Goal: Information Seeking & Learning: Learn about a topic

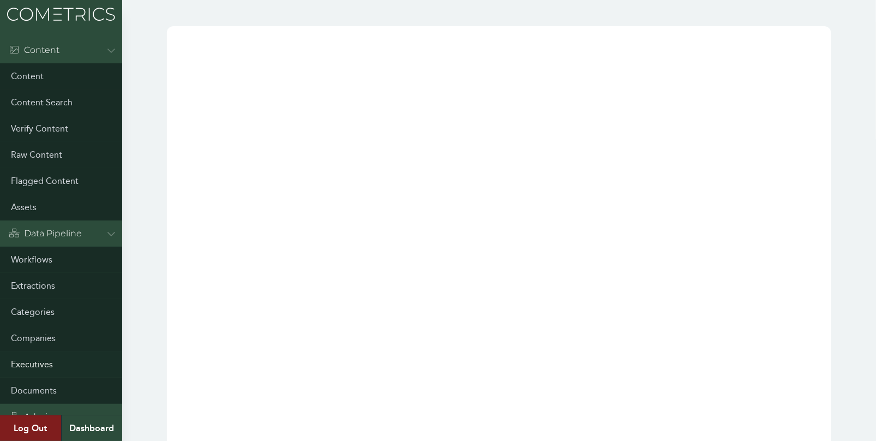
click at [36, 369] on link "Executives" at bounding box center [61, 364] width 122 height 26
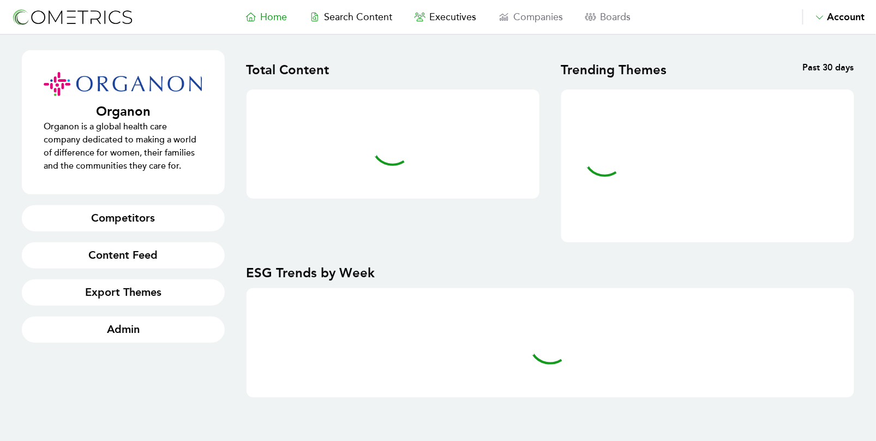
click at [286, 17] on span "Home" at bounding box center [274, 17] width 27 height 12
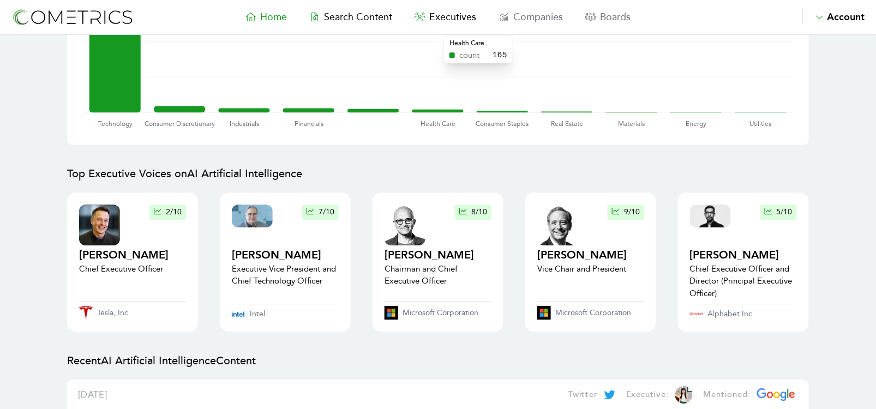
scroll to position [948, 0]
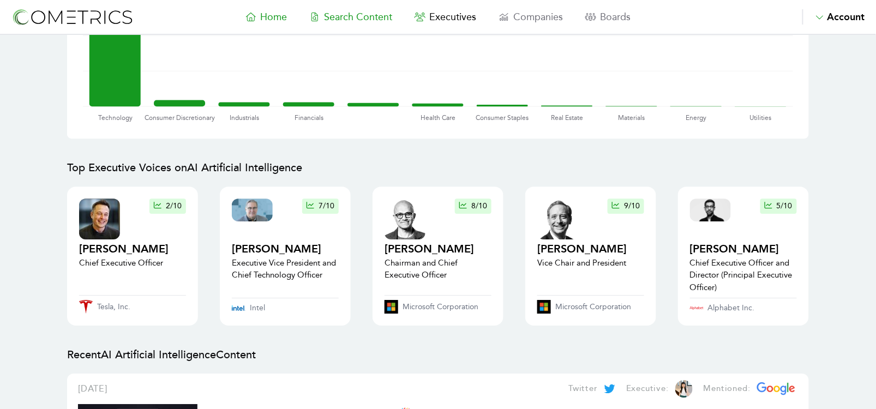
click at [370, 19] on span "Search Content" at bounding box center [358, 17] width 68 height 12
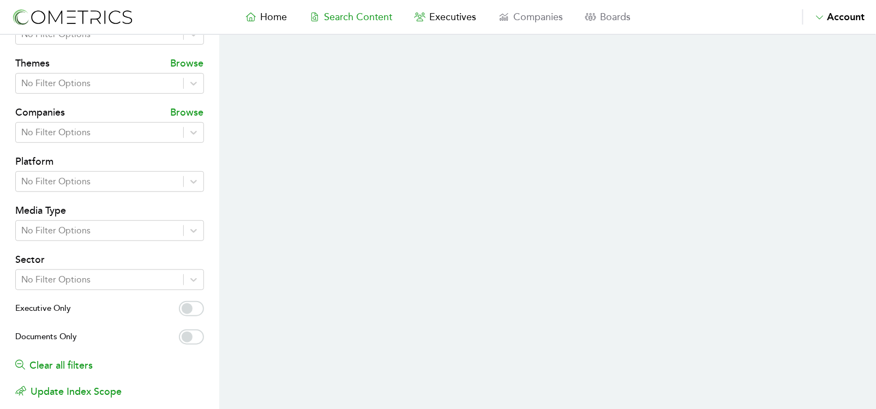
scroll to position [169, 0]
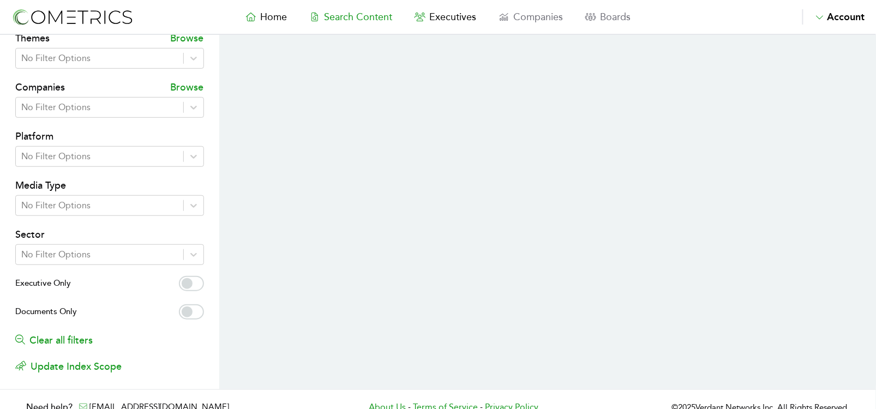
click at [197, 292] on label "Executive Only" at bounding box center [109, 284] width 189 height 17
click at [197, 291] on input "Executive Only" at bounding box center [191, 283] width 25 height 15
checkbox input "true"
select select "50"
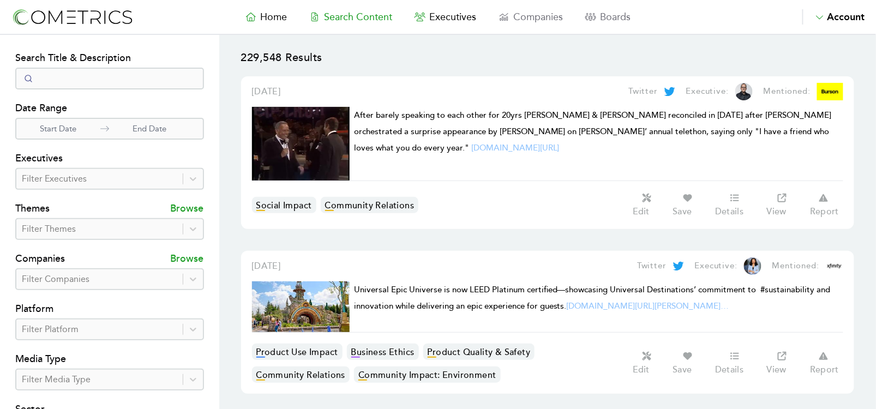
scroll to position [6, 0]
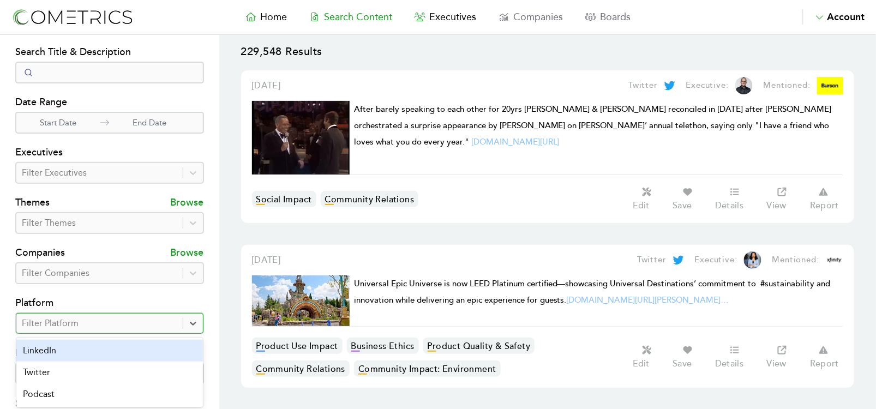
click at [155, 313] on div "Filter Platform" at bounding box center [99, 323] width 166 height 20
click at [147, 345] on div "LinkedIn" at bounding box center [109, 351] width 186 height 22
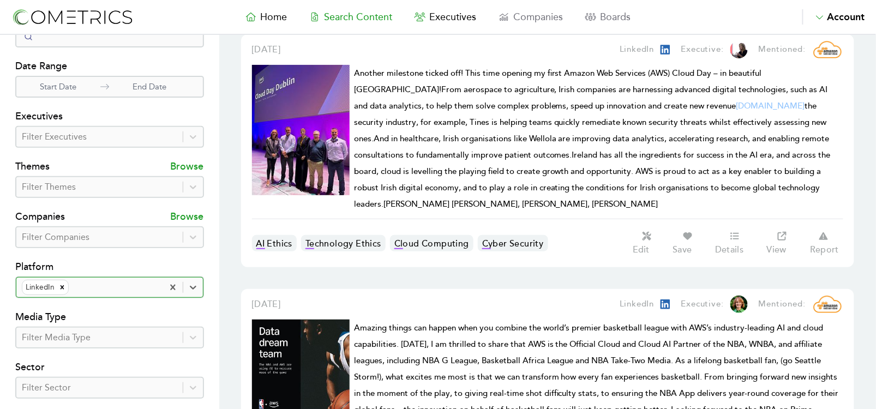
scroll to position [44, 0]
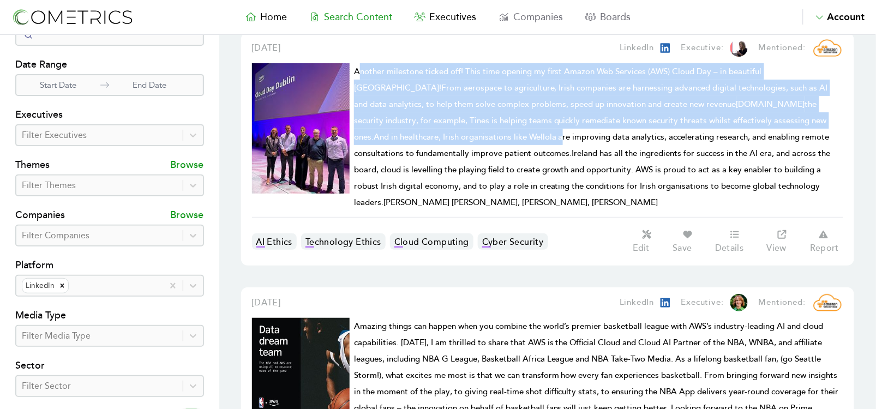
drag, startPoint x: 357, startPoint y: 69, endPoint x: 385, endPoint y: 139, distance: 75.8
click at [385, 139] on span "Another milestone ticked off! This time opening my first Amazon Web Services (A…" at bounding box center [592, 137] width 477 height 141
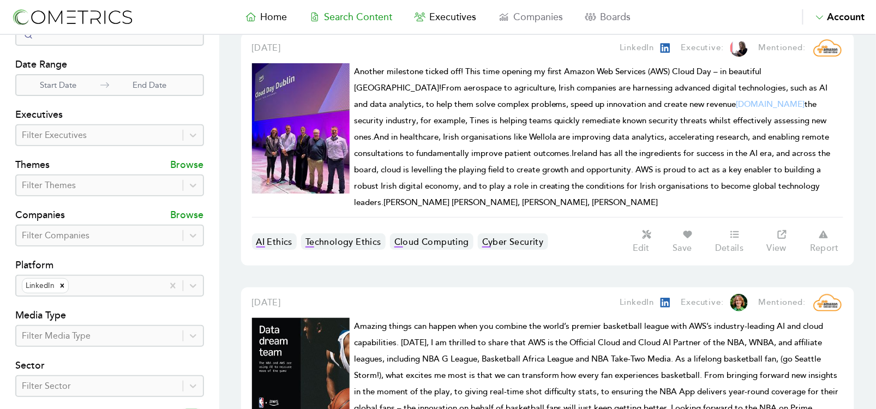
click at [385, 139] on span "Another milestone ticked off! This time opening my first Amazon Web Services (A…" at bounding box center [592, 137] width 477 height 141
click at [465, 20] on span "Executives" at bounding box center [453, 17] width 47 height 12
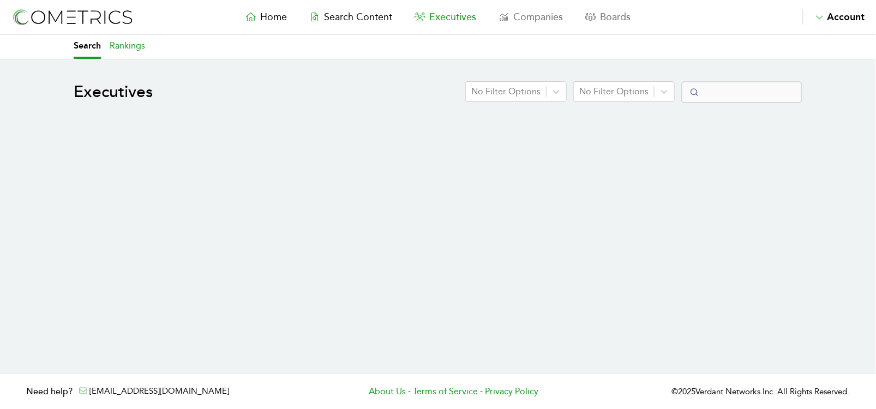
select select "50"
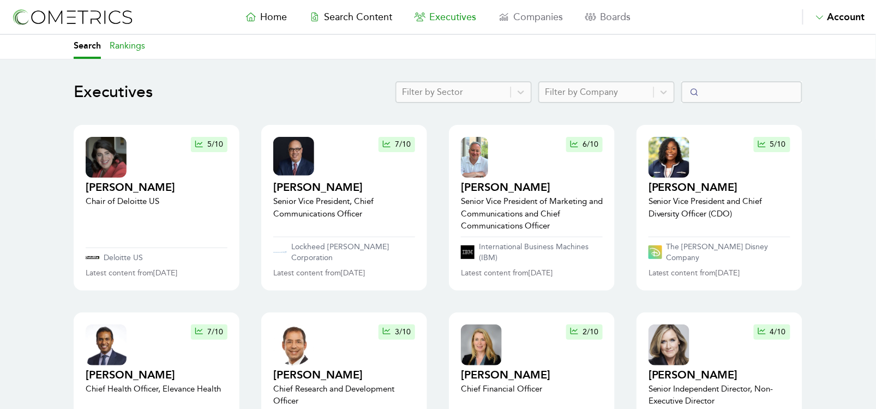
click at [140, 45] on link "Rankings" at bounding box center [127, 47] width 35 height 24
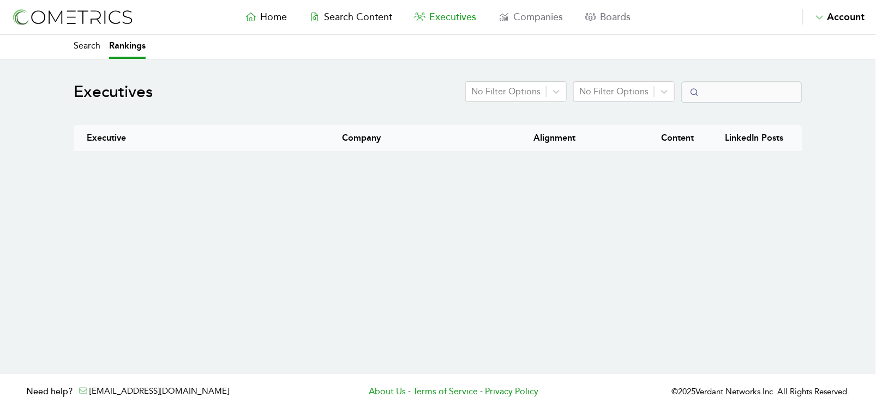
select select "50"
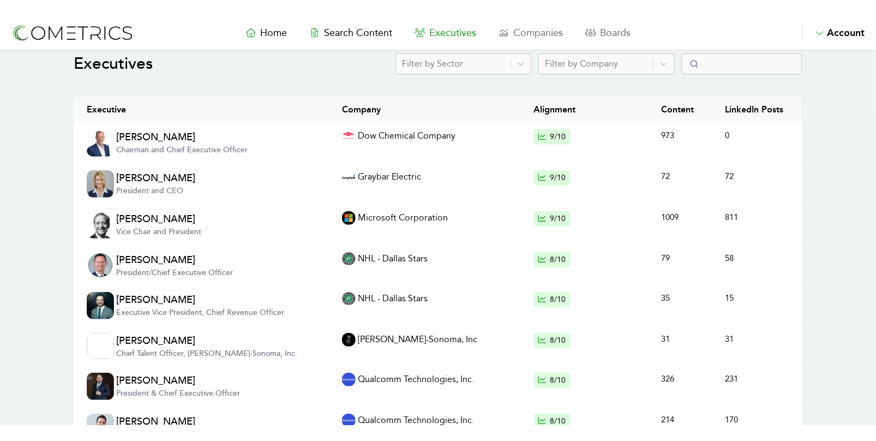
scroll to position [41, 0]
